Goal: Use online tool/utility: Utilize a website feature to perform a specific function

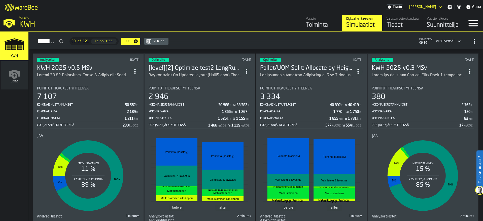
click at [67, 74] on div "ItemListCard-DashboardItemContainer" at bounding box center [83, 75] width 93 height 6
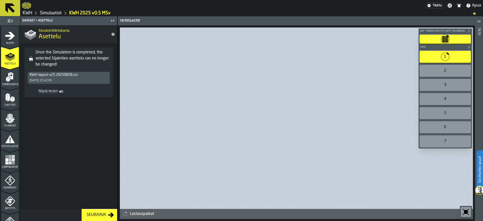
click at [12, 163] on rect "menu Lämpökartat" at bounding box center [13, 162] width 3 height 3
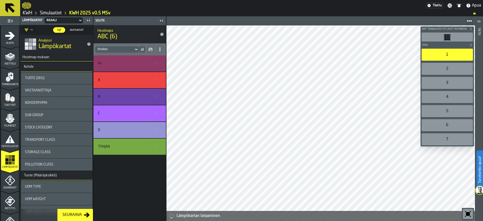
click at [53, 152] on div "Storage Class" at bounding box center [56, 152] width 63 height 4
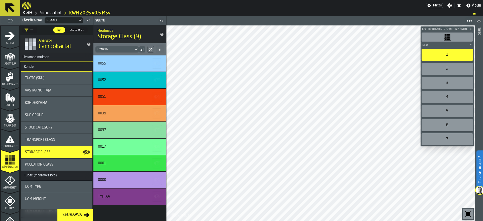
click at [54, 140] on span "Transport Class" at bounding box center [40, 140] width 30 height 4
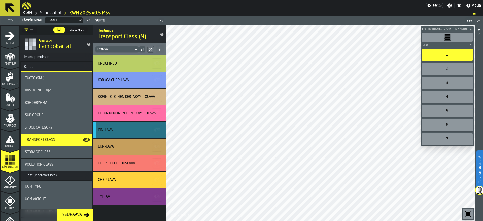
click at [121, 129] on div "FIN-LAVA" at bounding box center [129, 130] width 62 height 4
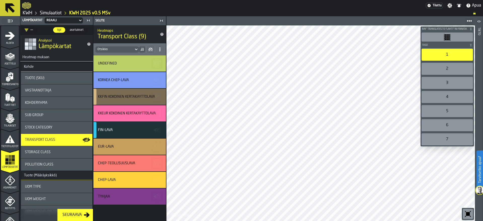
click at [116, 101] on div "KKFIN KOKOINEN KERTAKÄYTTÖLAVA" at bounding box center [129, 97] width 72 height 16
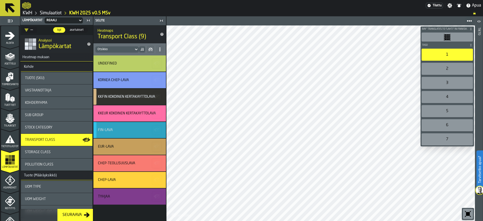
click at [127, 129] on div "FIN-LAVA" at bounding box center [129, 130] width 62 height 4
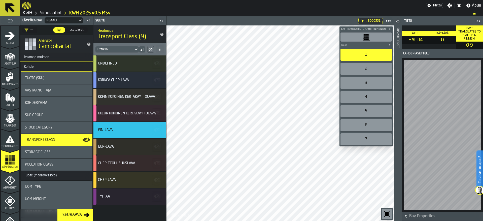
click at [56, 78] on div "Tuote (SKU)" at bounding box center [56, 78] width 63 height 4
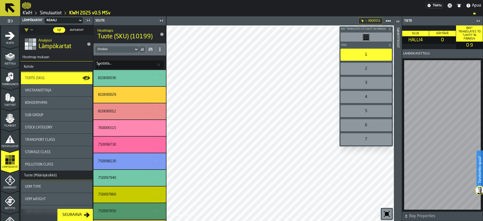
click at [61, 92] on div "Vastaanottaja" at bounding box center [56, 90] width 63 height 4
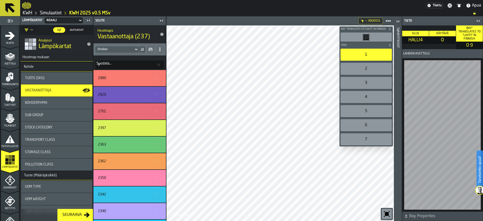
click at [91, 7] on div at bounding box center [223, 5] width 403 height 9
click at [5, 6] on icon at bounding box center [10, 8] width 12 height 12
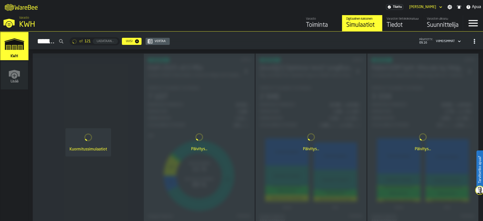
click at [436, 4] on div "[PERSON_NAME]" at bounding box center [422, 7] width 31 height 6
click at [435, 16] on div "Kirjaudu ulos" at bounding box center [427, 16] width 26 height 6
